Goal: Task Accomplishment & Management: Use online tool/utility

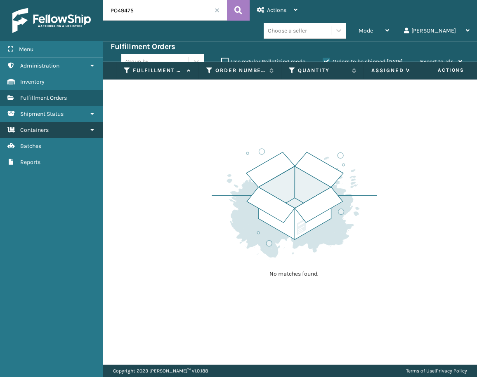
click at [64, 127] on link "Containers" at bounding box center [51, 130] width 103 height 16
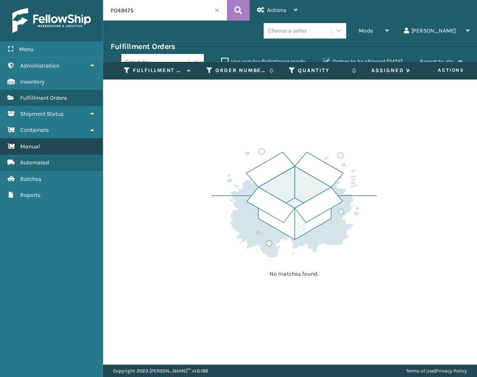
click at [80, 148] on link "Manual" at bounding box center [51, 147] width 103 height 16
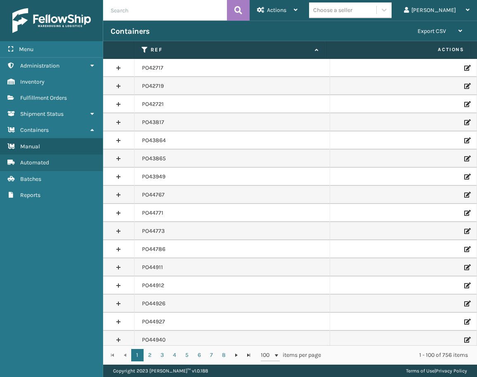
click at [153, 13] on input "text" at bounding box center [165, 10] width 124 height 21
paste input "PO49510"
type input "PO49510"
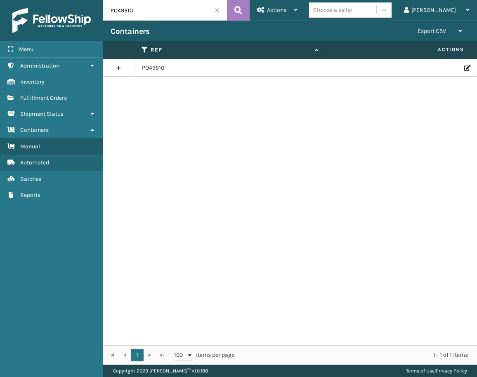
click at [464, 66] on icon at bounding box center [466, 68] width 5 height 6
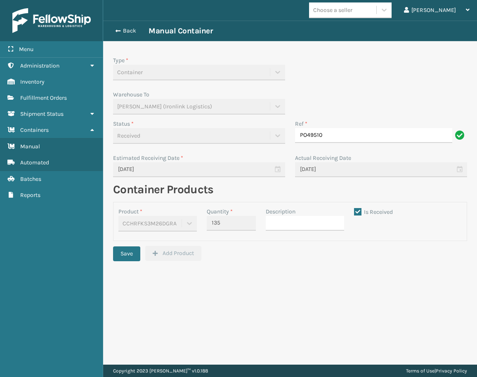
click at [135, 26] on div "Back Manual Container" at bounding box center [290, 31] width 374 height 21
click at [136, 26] on div "Back Manual Container" at bounding box center [290, 31] width 374 height 21
click at [134, 28] on button "Back" at bounding box center [129, 30] width 38 height 7
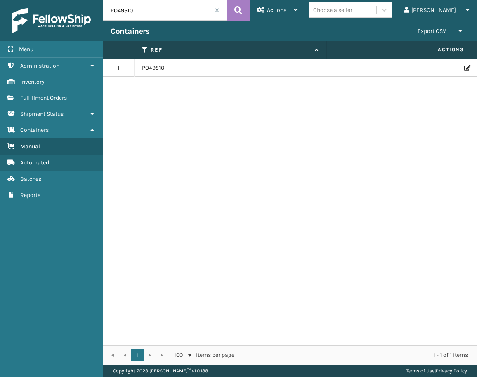
drag, startPoint x: 141, startPoint y: 17, endPoint x: 87, endPoint y: 13, distance: 54.2
click at [87, 0] on div "Menu Administration Inventory Fulfillment Orders Shipment Status Containers Man…" at bounding box center [238, 0] width 477 height 0
paste input "7"
type input "PO49517"
click at [462, 64] on td at bounding box center [403, 68] width 147 height 18
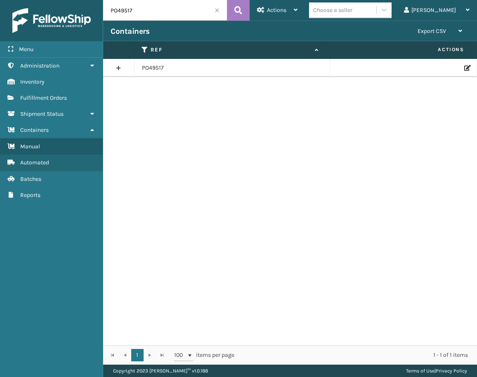
click at [464, 67] on icon at bounding box center [466, 68] width 5 height 6
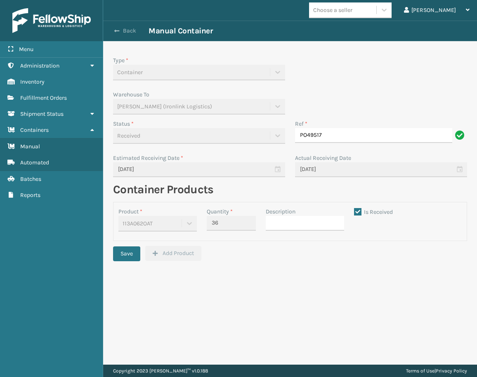
click at [129, 30] on button "Back" at bounding box center [129, 30] width 38 height 7
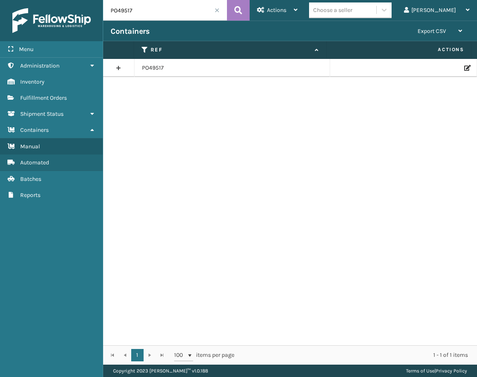
drag, startPoint x: 135, startPoint y: 10, endPoint x: 79, endPoint y: 10, distance: 56.1
click at [79, 0] on div "Menu Administration Inventory Fulfillment Orders Shipment Status Containers Man…" at bounding box center [238, 0] width 477 height 0
paste input "689"
type input "PO49689"
click at [464, 65] on td at bounding box center [403, 68] width 147 height 18
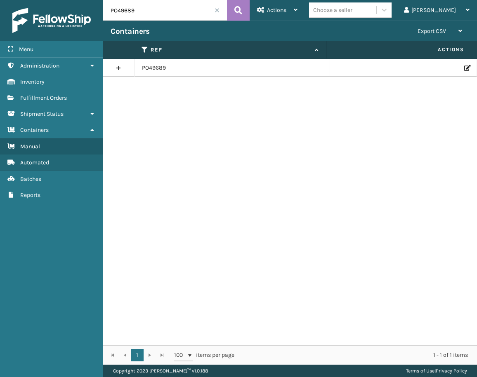
click at [464, 66] on icon at bounding box center [466, 68] width 5 height 6
